Goal: Task Accomplishment & Management: Use online tool/utility

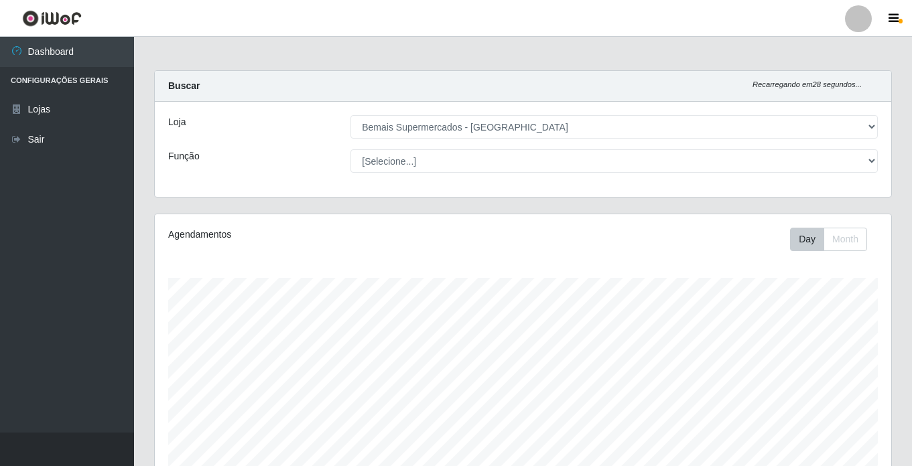
select select "250"
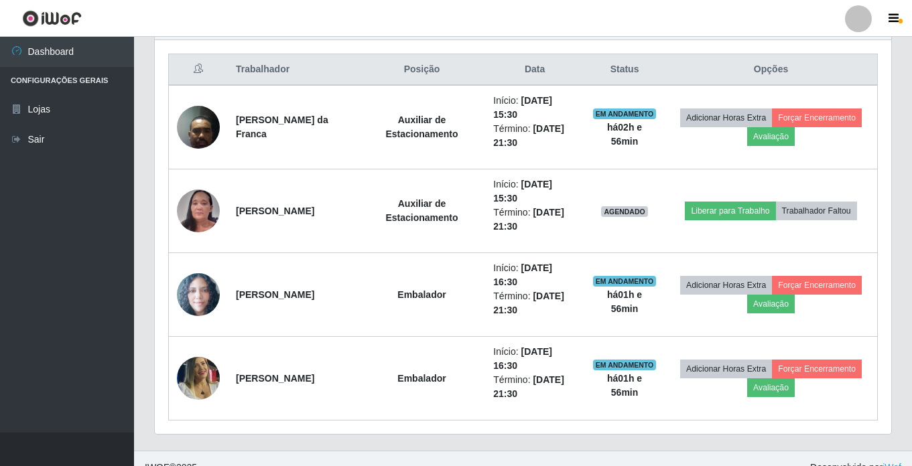
scroll to position [520, 0]
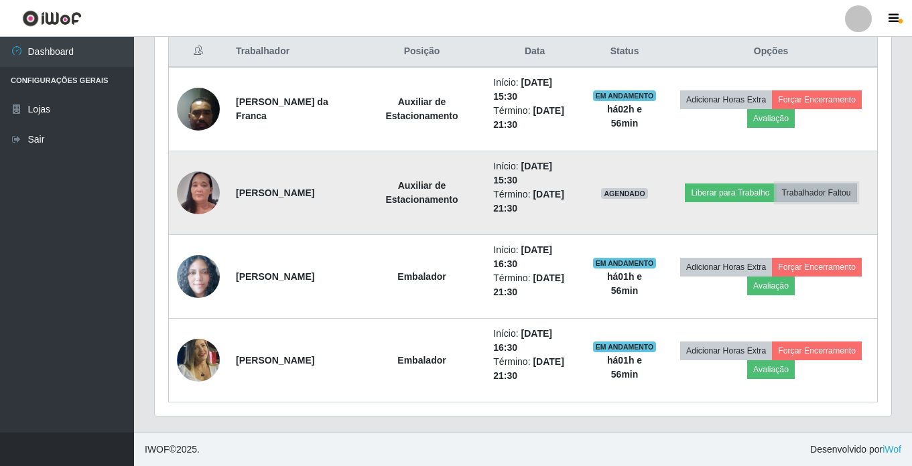
click at [828, 194] on button "Trabalhador Faltou" at bounding box center [816, 193] width 81 height 19
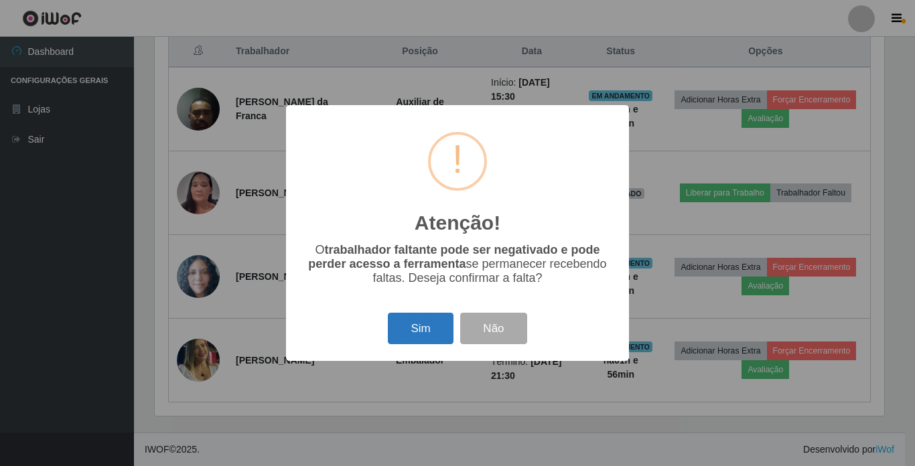
click at [414, 326] on button "Sim" at bounding box center [420, 328] width 65 height 31
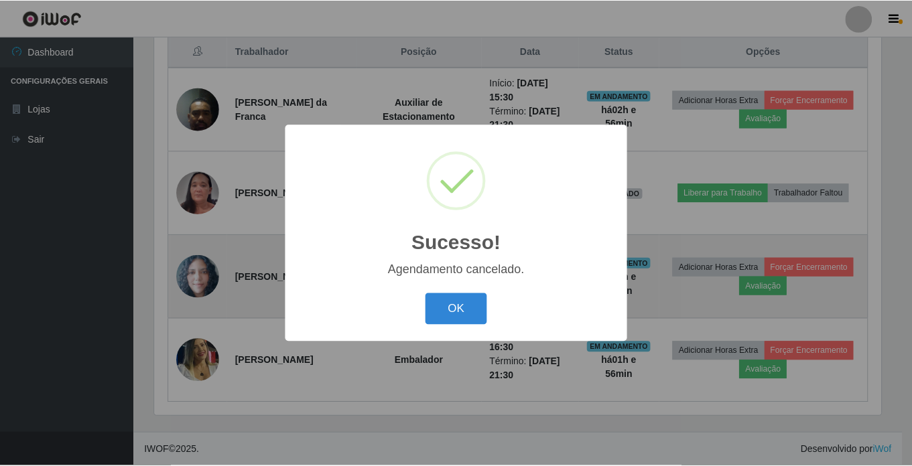
scroll to position [436, 0]
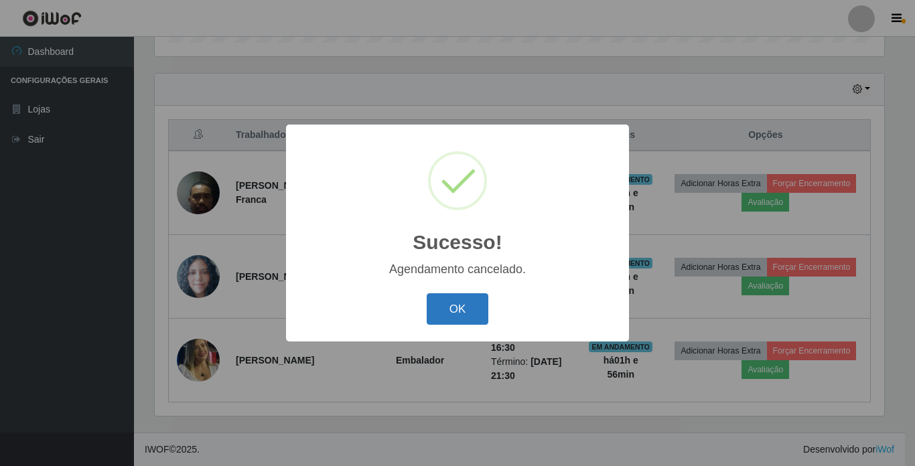
click at [457, 307] on button "OK" at bounding box center [458, 308] width 62 height 31
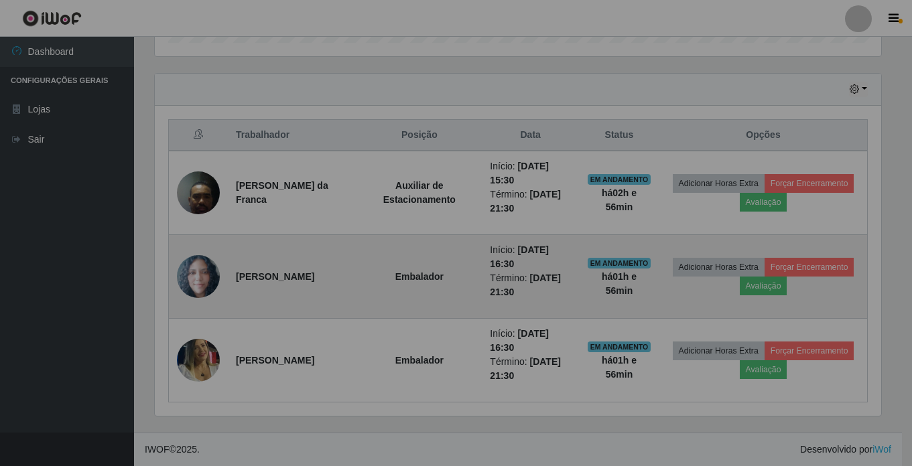
scroll to position [278, 736]
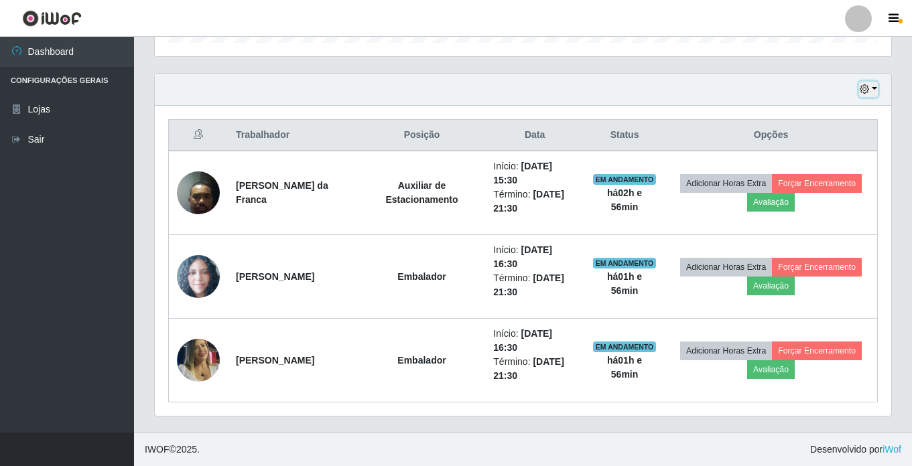
click at [868, 88] on icon "button" at bounding box center [863, 88] width 9 height 9
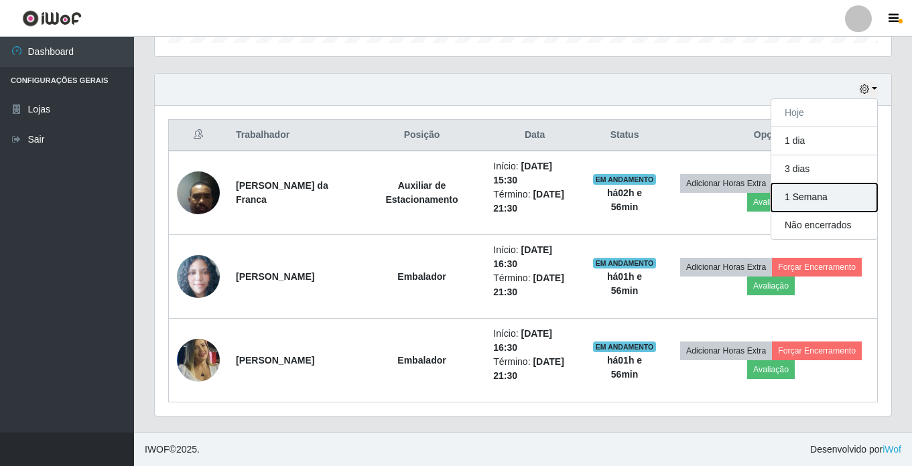
click at [851, 195] on button "1 Semana" at bounding box center [824, 198] width 106 height 28
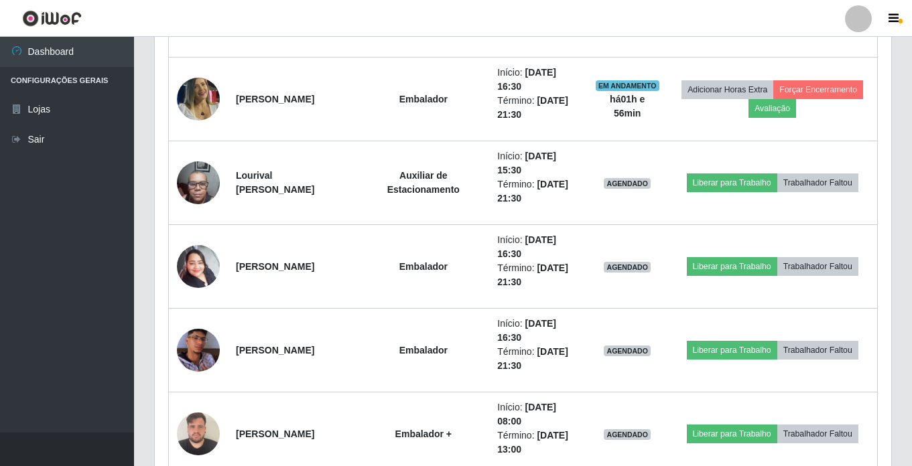
scroll to position [704, 0]
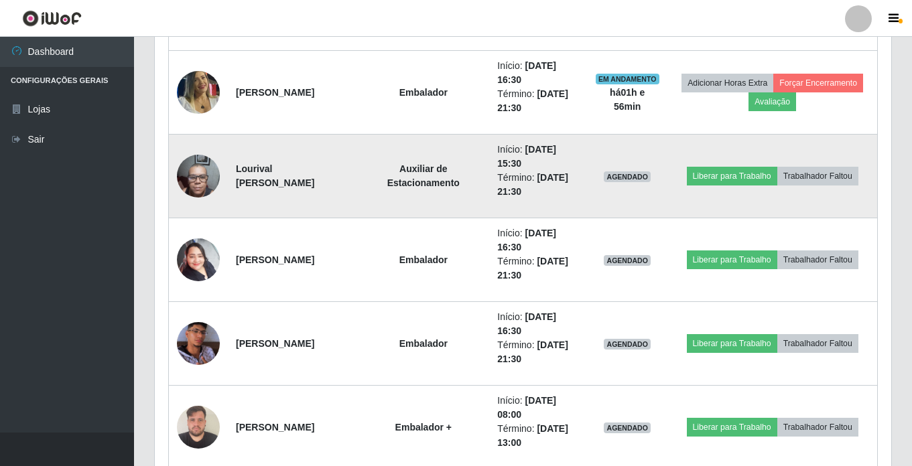
click at [192, 168] on img at bounding box center [198, 175] width 43 height 57
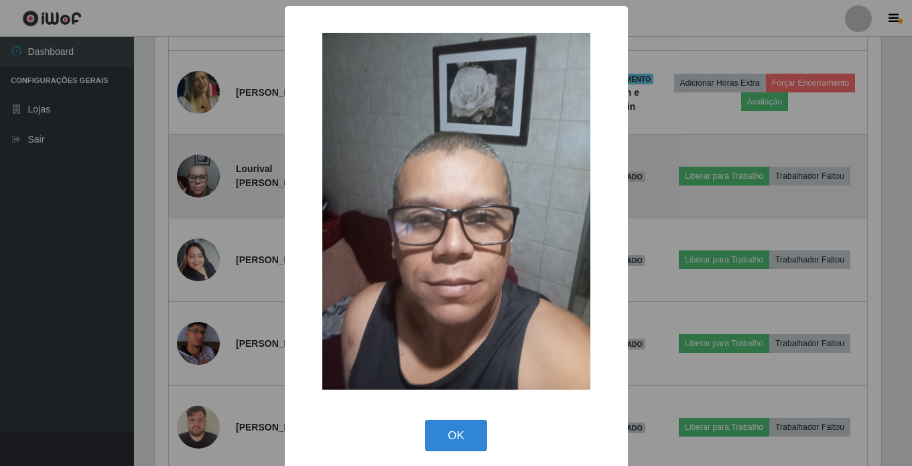
scroll to position [278, 729]
click at [192, 168] on div "× OK Cancel" at bounding box center [457, 233] width 915 height 466
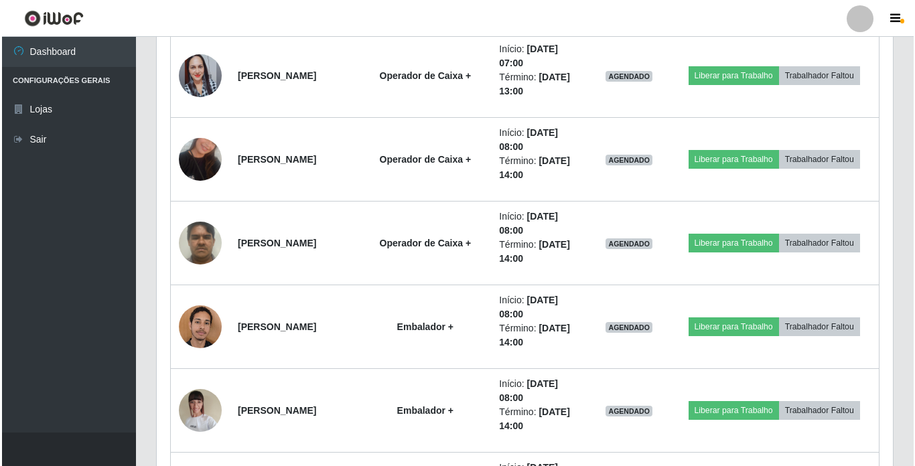
scroll to position [1709, 0]
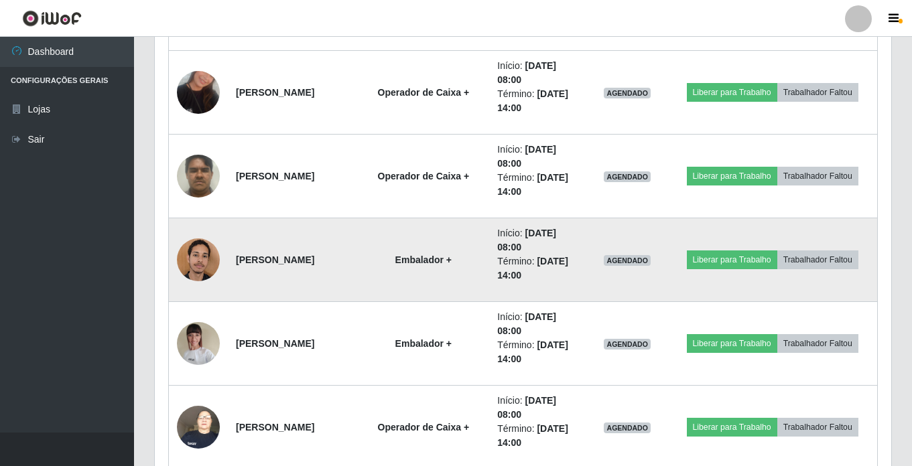
click at [203, 262] on img at bounding box center [198, 259] width 43 height 57
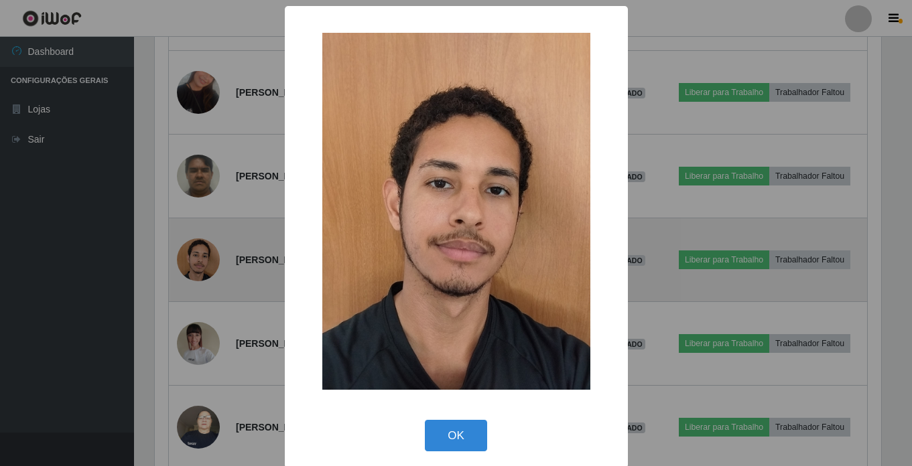
scroll to position [278, 729]
click at [203, 262] on div "× OK Cancel" at bounding box center [457, 233] width 915 height 466
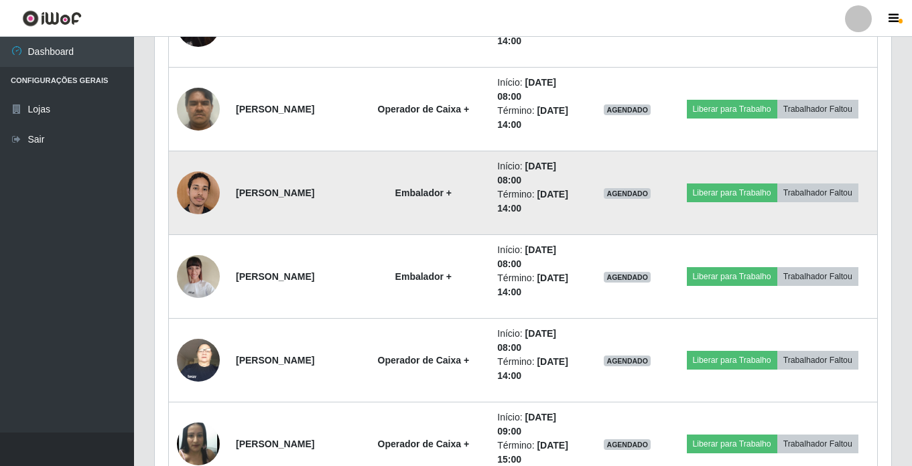
scroll to position [0, 0]
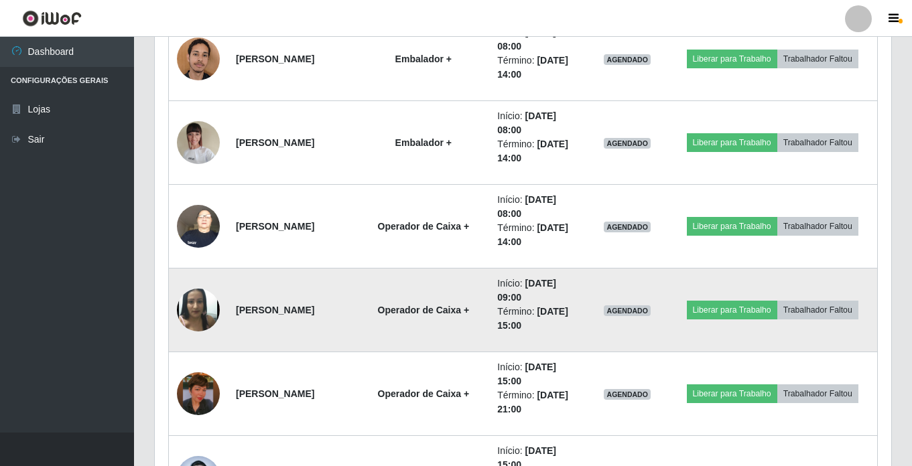
click at [209, 303] on img at bounding box center [198, 310] width 43 height 52
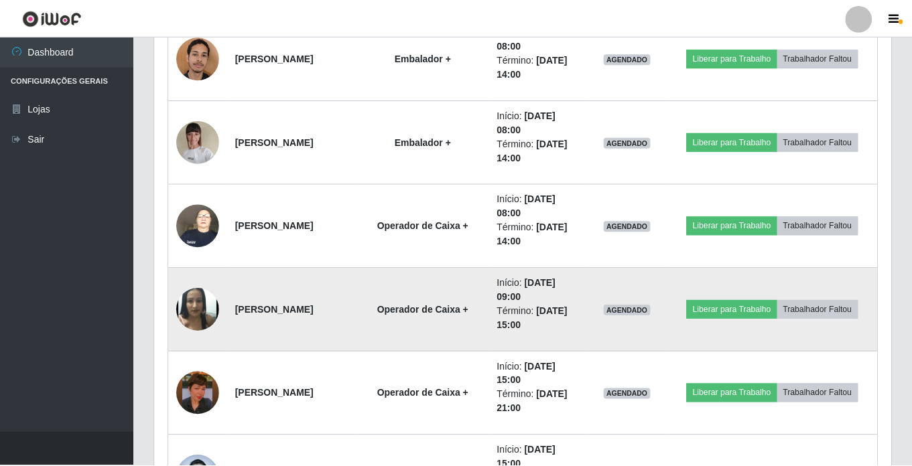
scroll to position [278, 729]
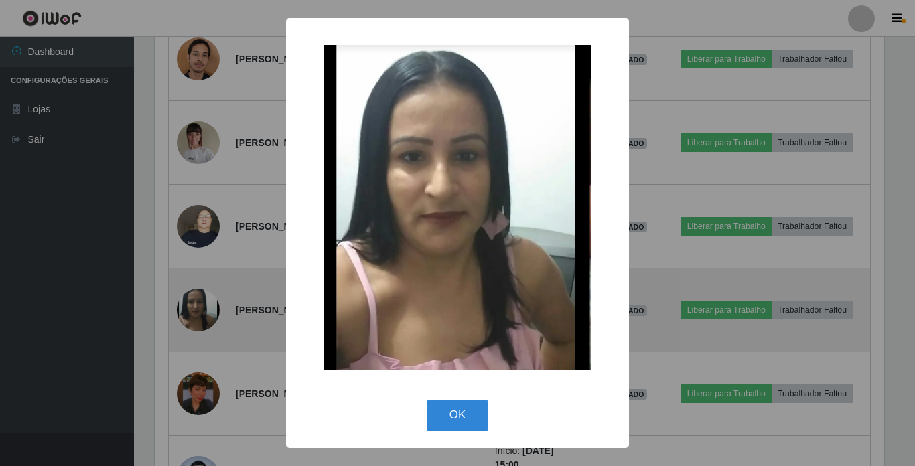
click at [209, 303] on div "× OK Cancel" at bounding box center [457, 233] width 915 height 466
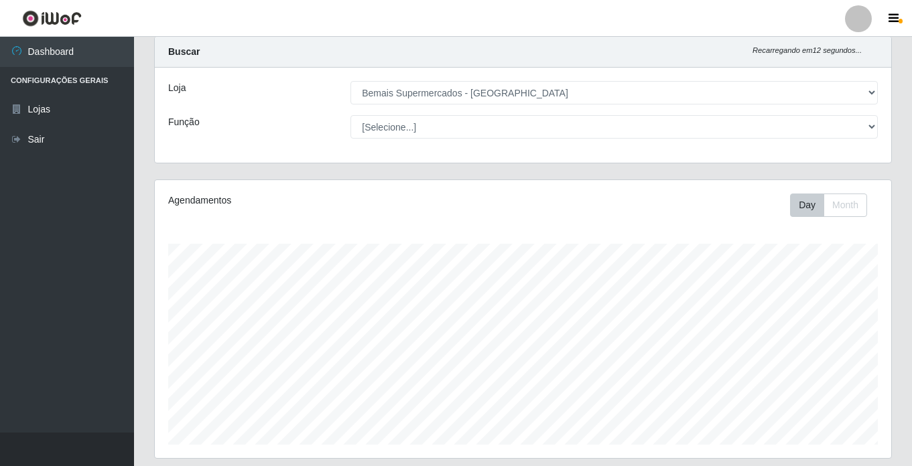
scroll to position [0, 0]
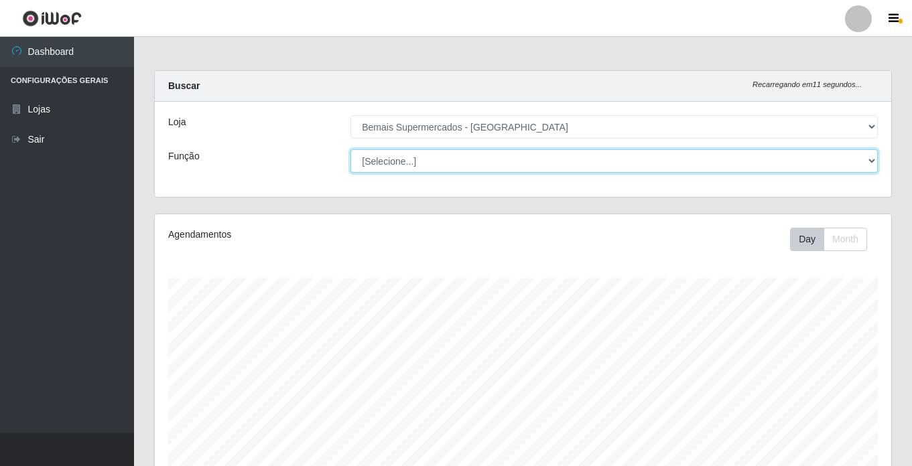
click at [416, 157] on select "[Selecione...] ASG ASG + ASG ++ Auxiliar de Estacionamento Auxiliar de Estacion…" at bounding box center [613, 160] width 527 height 23
click at [350, 149] on select "[Selecione...] ASG ASG + ASG ++ Auxiliar de Estacionamento Auxiliar de Estacion…" at bounding box center [613, 160] width 527 height 23
click at [469, 166] on select "[Selecione...] ASG ASG + ASG ++ Auxiliar de Estacionamento Auxiliar de Estacion…" at bounding box center [613, 160] width 527 height 23
select select "[Selecione...]"
click at [350, 149] on select "[Selecione...] ASG ASG + ASG ++ Auxiliar de Estacionamento Auxiliar de Estacion…" at bounding box center [613, 160] width 527 height 23
